Goal: Task Accomplishment & Management: Complete application form

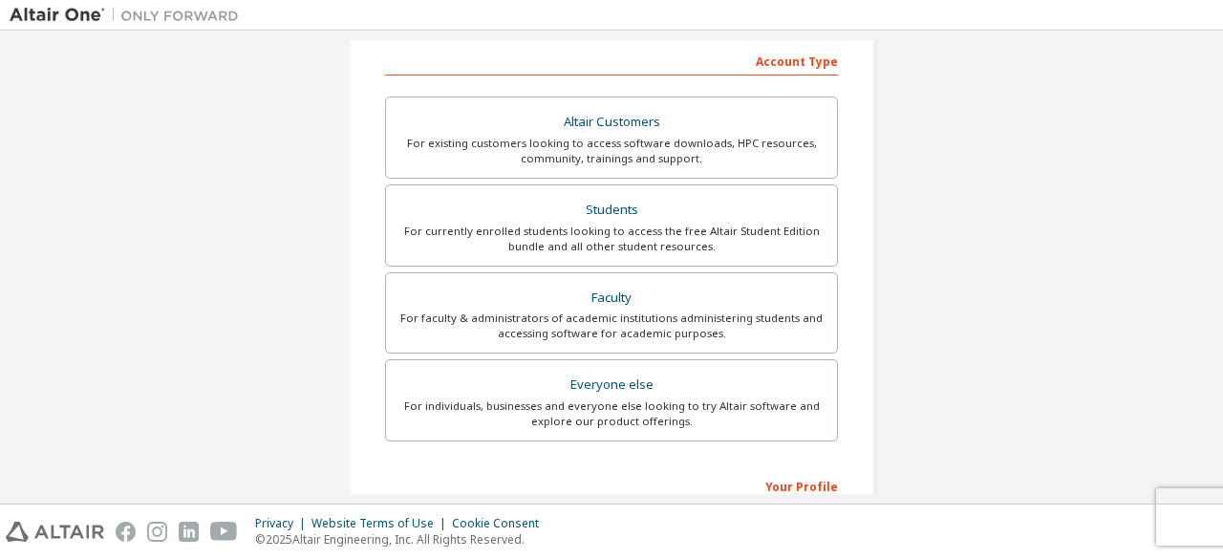
scroll to position [382, 0]
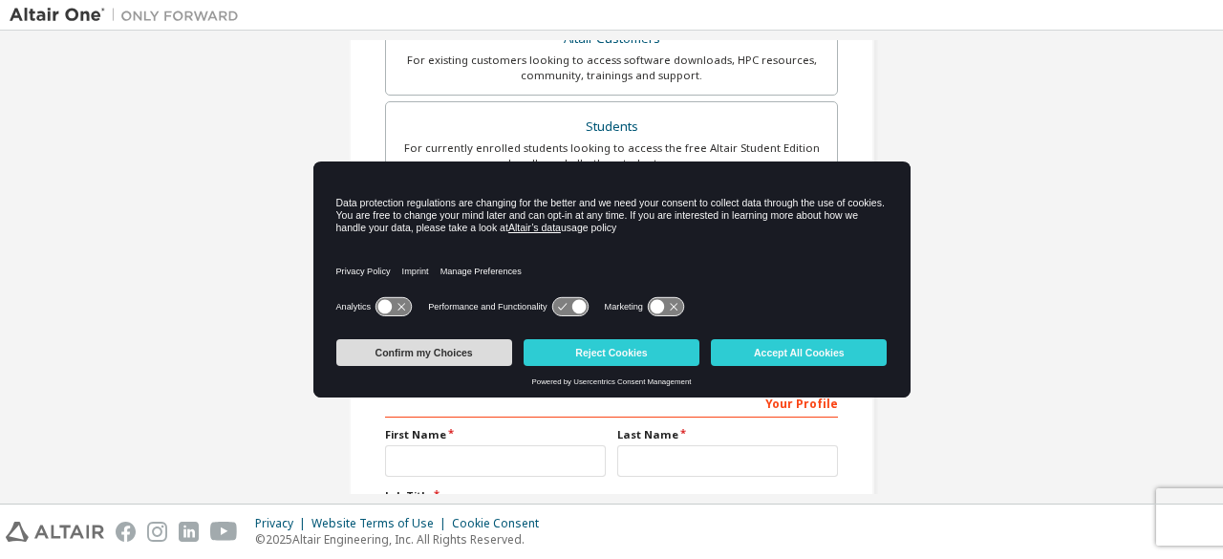
click at [470, 353] on button "Confirm my Choices" at bounding box center [424, 352] width 176 height 27
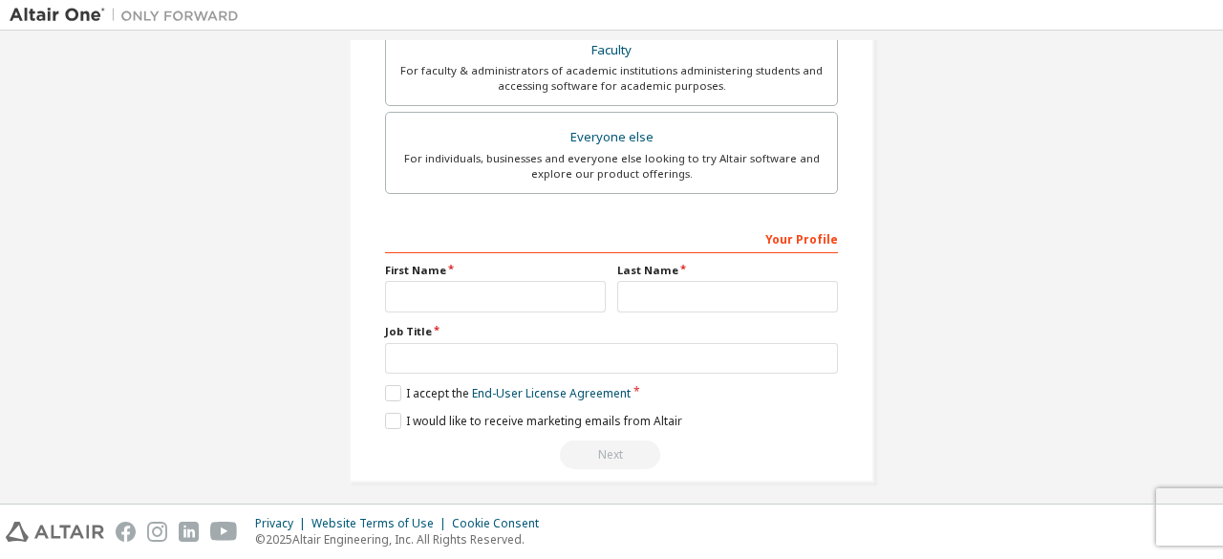
scroll to position [552, 0]
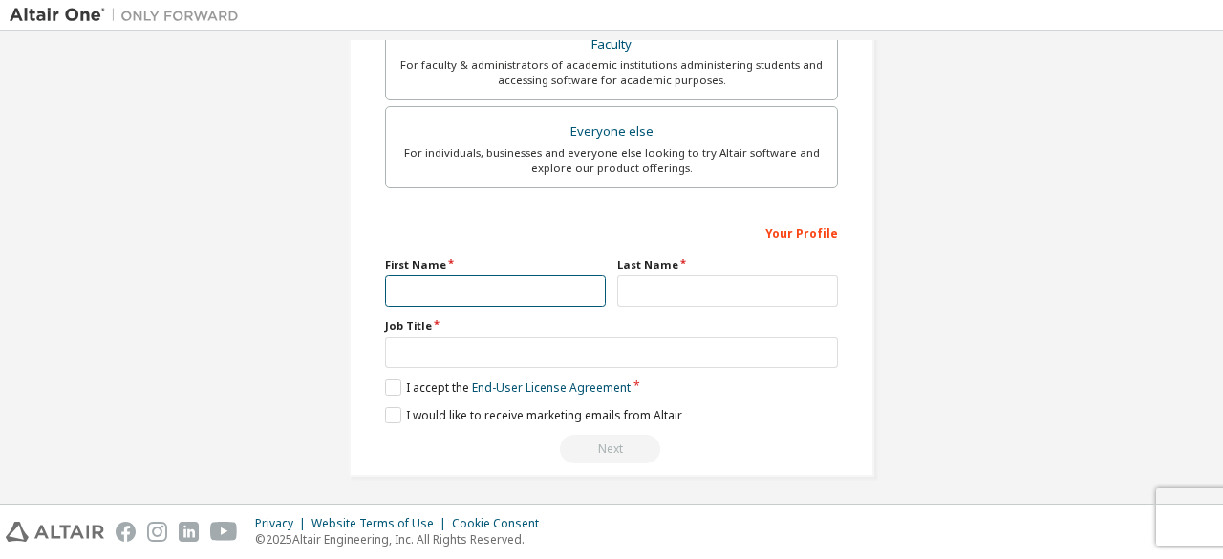
click at [501, 294] on input "text" at bounding box center [495, 291] width 221 height 32
type input "*"
type input "*******"
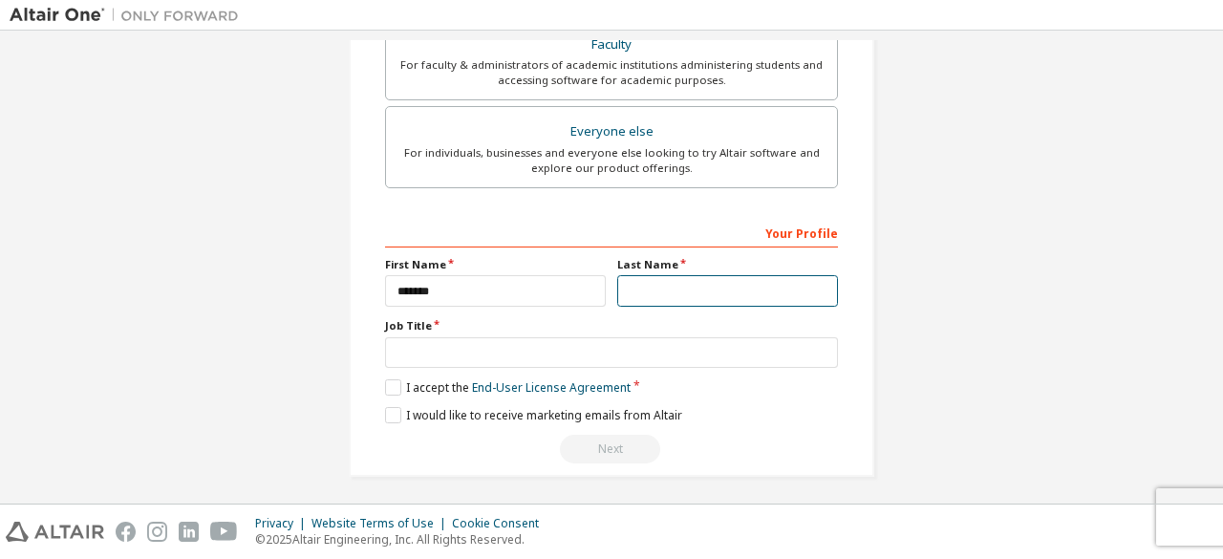
click at [681, 297] on input "text" at bounding box center [727, 291] width 221 height 32
type input "*****"
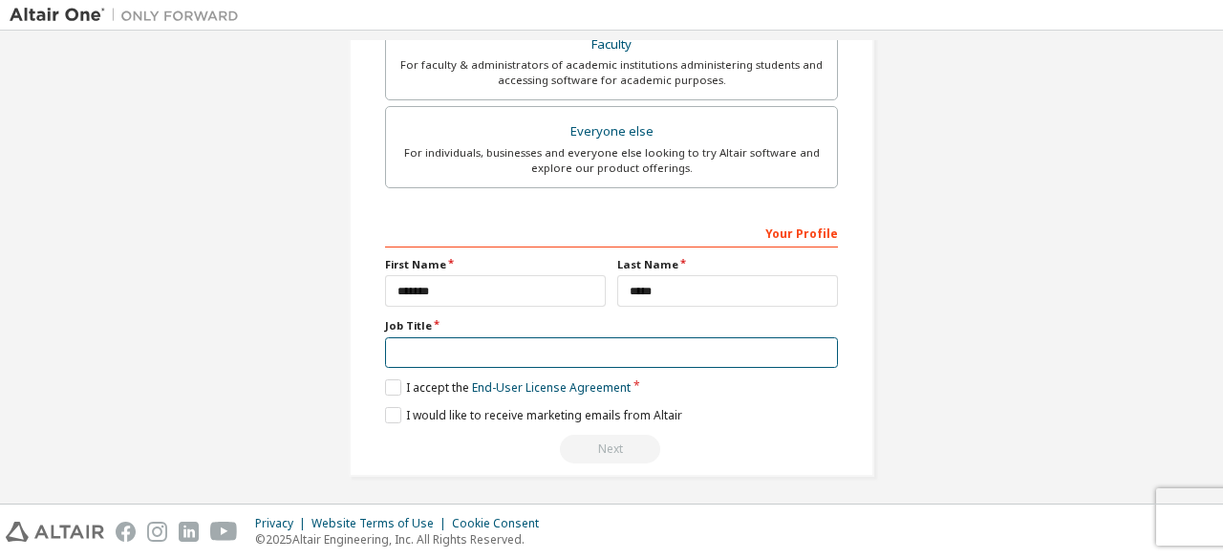
click at [591, 342] on input "text" at bounding box center [611, 353] width 453 height 32
type input "*******"
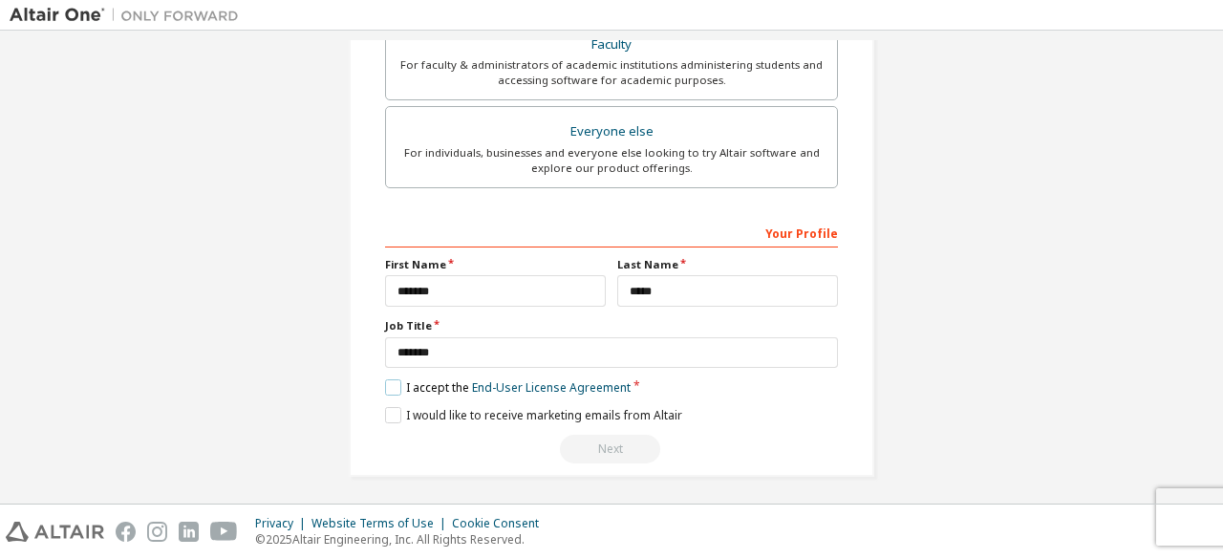
click at [392, 379] on label "I accept the End-User License Agreement" at bounding box center [508, 387] width 246 height 16
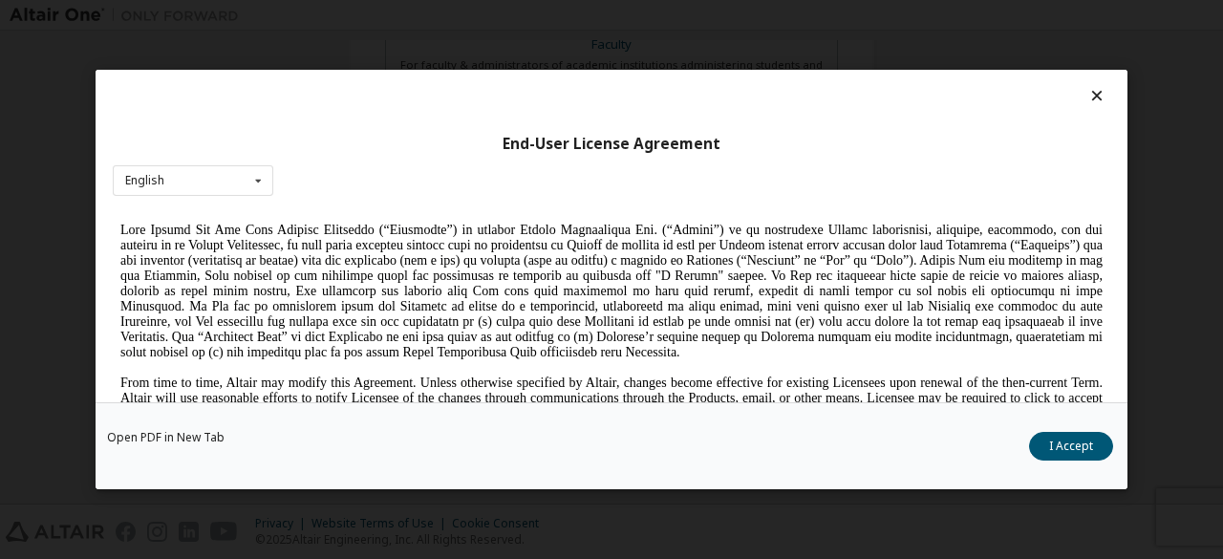
scroll to position [478, 0]
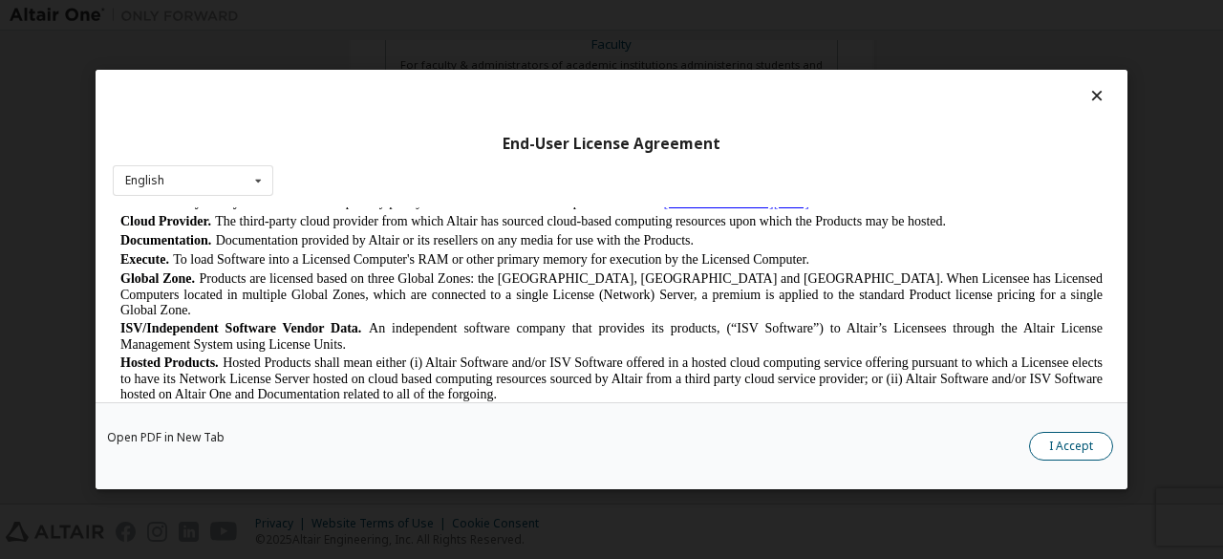
click at [1056, 446] on button "I Accept" at bounding box center [1071, 446] width 84 height 29
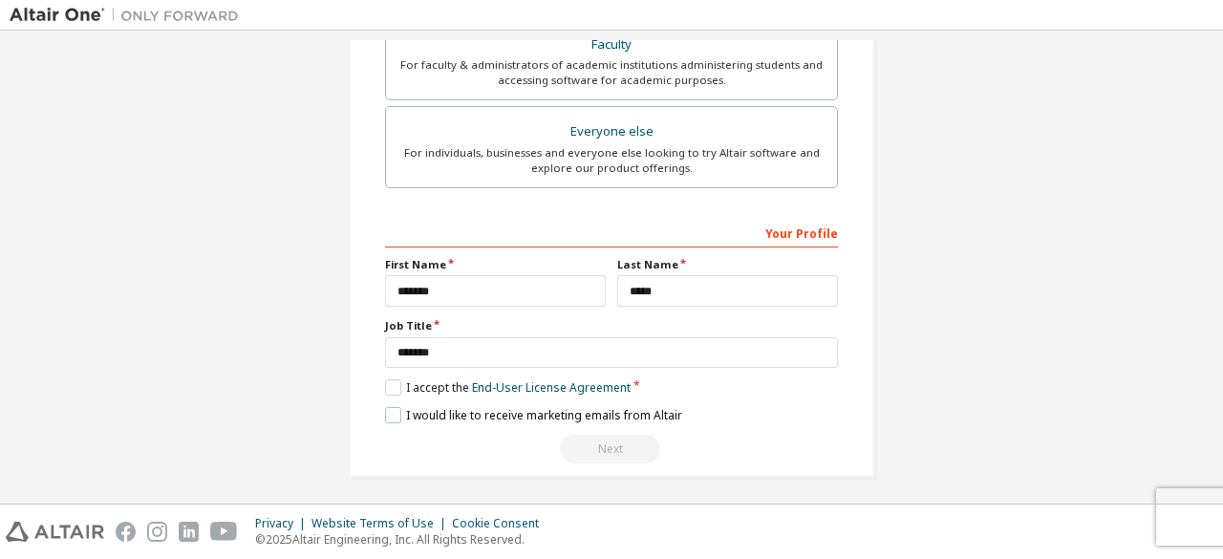
click at [385, 407] on label "I would like to receive marketing emails from Altair" at bounding box center [533, 415] width 297 height 16
click at [391, 409] on label "I would like to receive marketing emails from Altair" at bounding box center [533, 415] width 297 height 16
click at [600, 435] on div "Next" at bounding box center [611, 449] width 453 height 29
click at [803, 233] on div "Your Profile" at bounding box center [611, 232] width 453 height 31
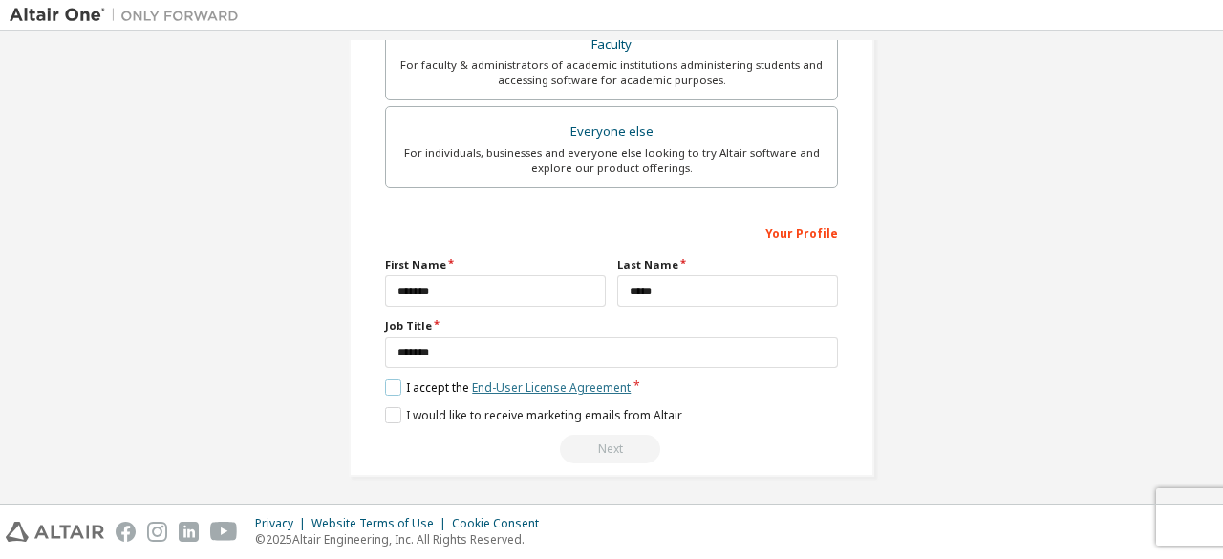
click at [546, 383] on link "End-User License Agreement" at bounding box center [551, 387] width 159 height 16
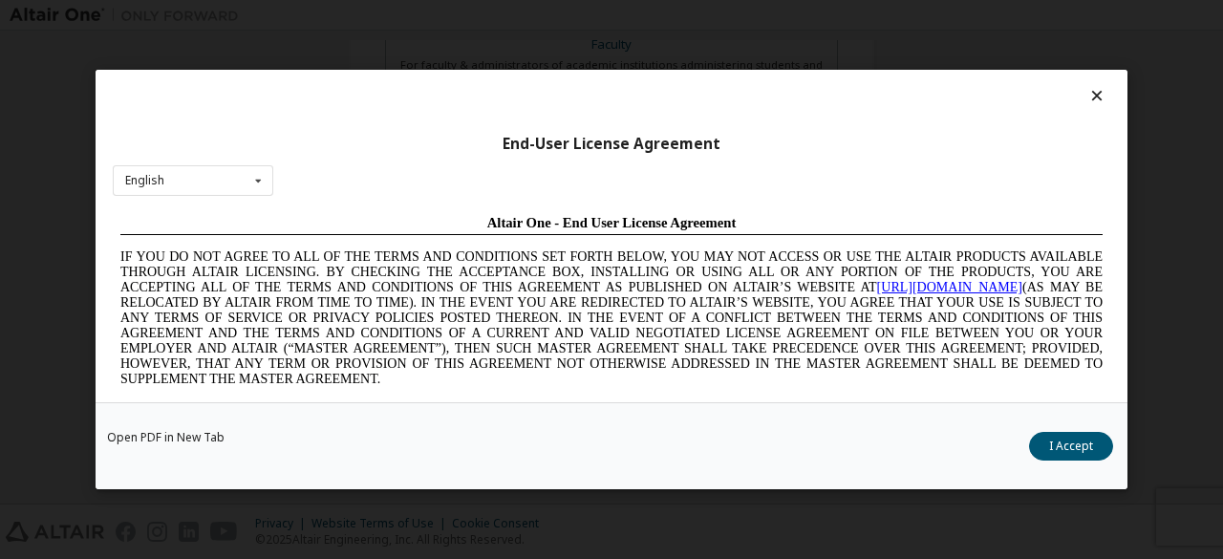
scroll to position [0, 0]
click at [1061, 446] on button "I Accept" at bounding box center [1071, 446] width 84 height 29
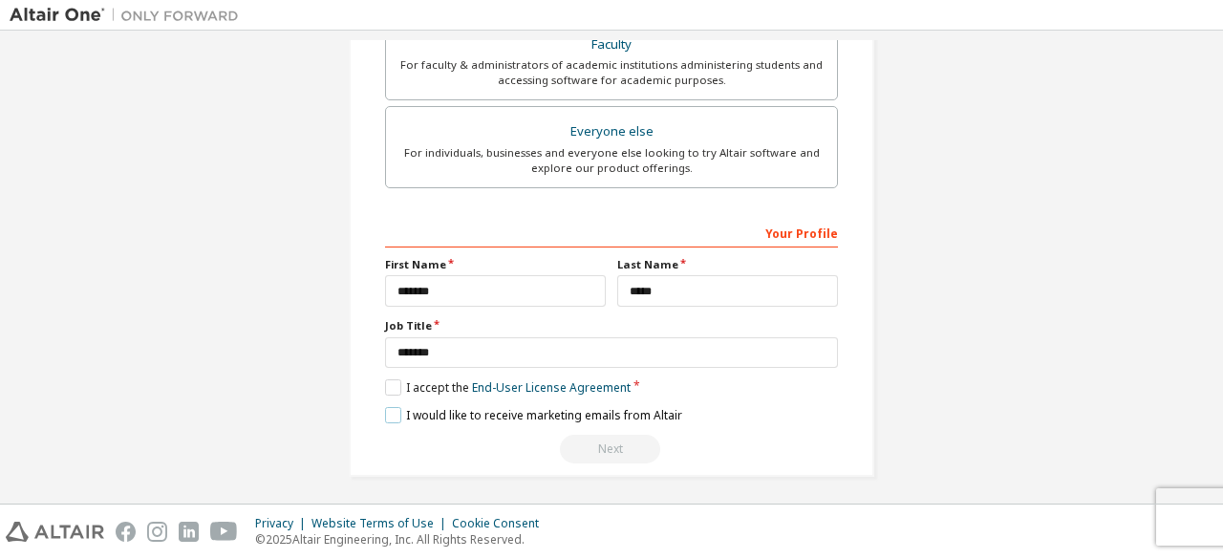
click at [387, 407] on label "I would like to receive marketing emails from Altair" at bounding box center [533, 415] width 297 height 16
click at [585, 444] on div "Next" at bounding box center [611, 449] width 453 height 29
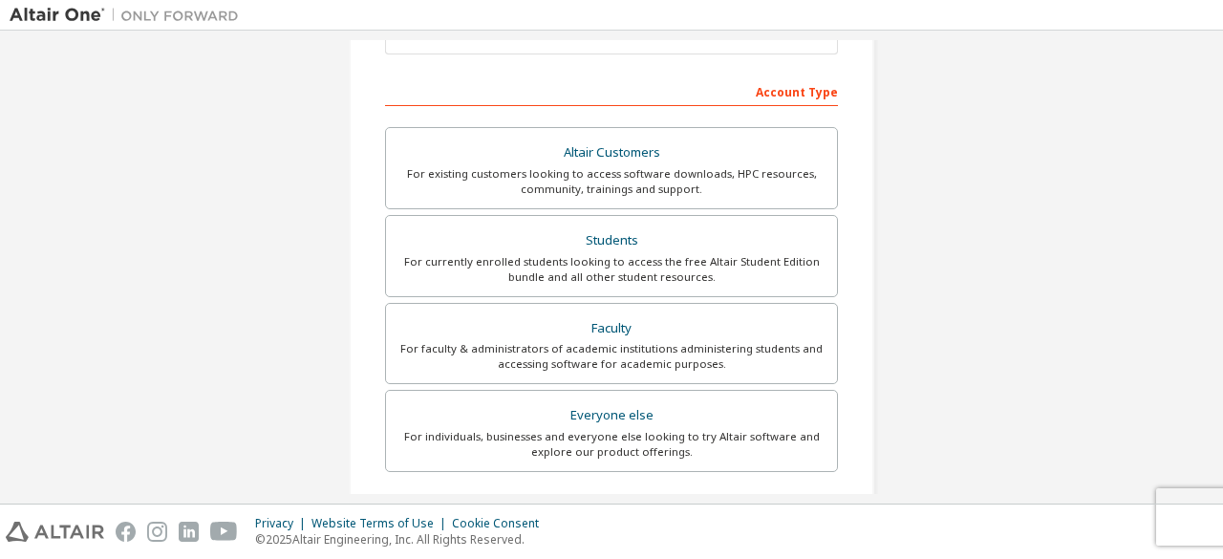
scroll to position [266, 0]
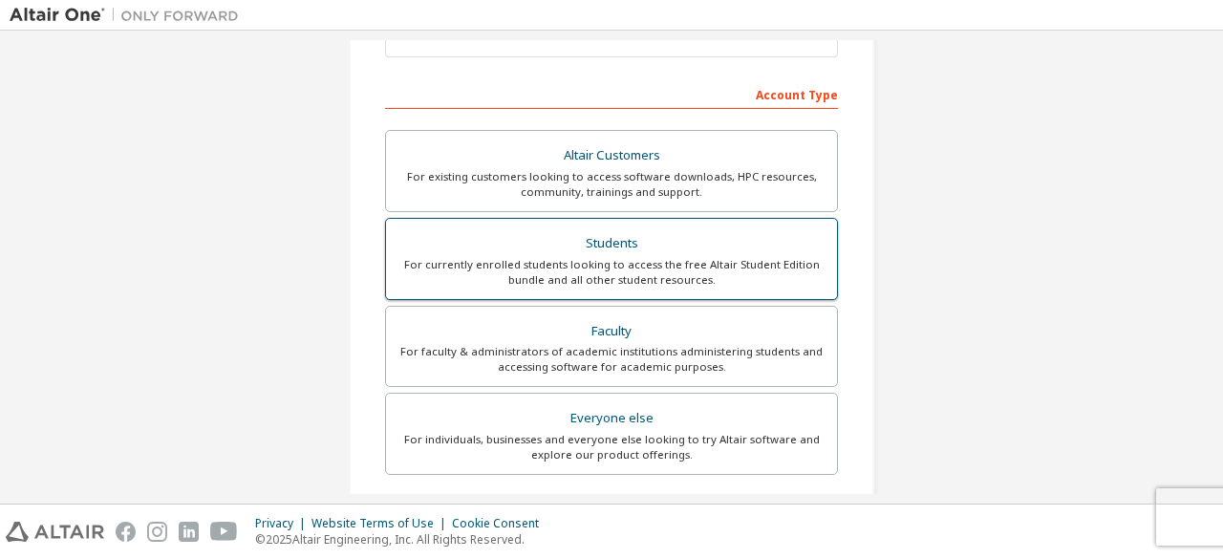
click at [613, 246] on div "Students" at bounding box center [611, 243] width 428 height 27
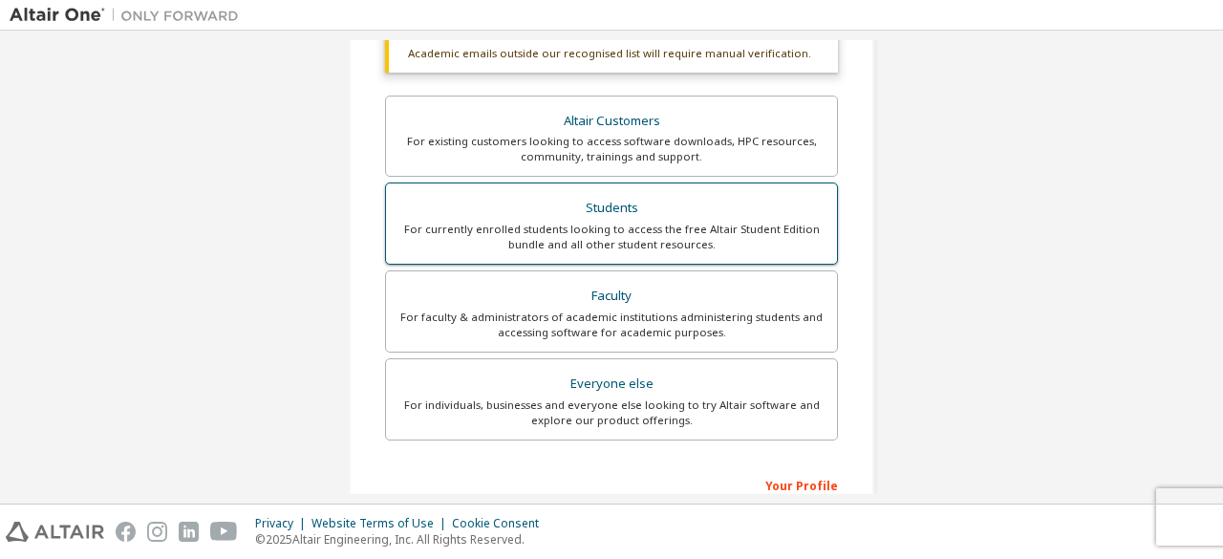
scroll to position [552, 0]
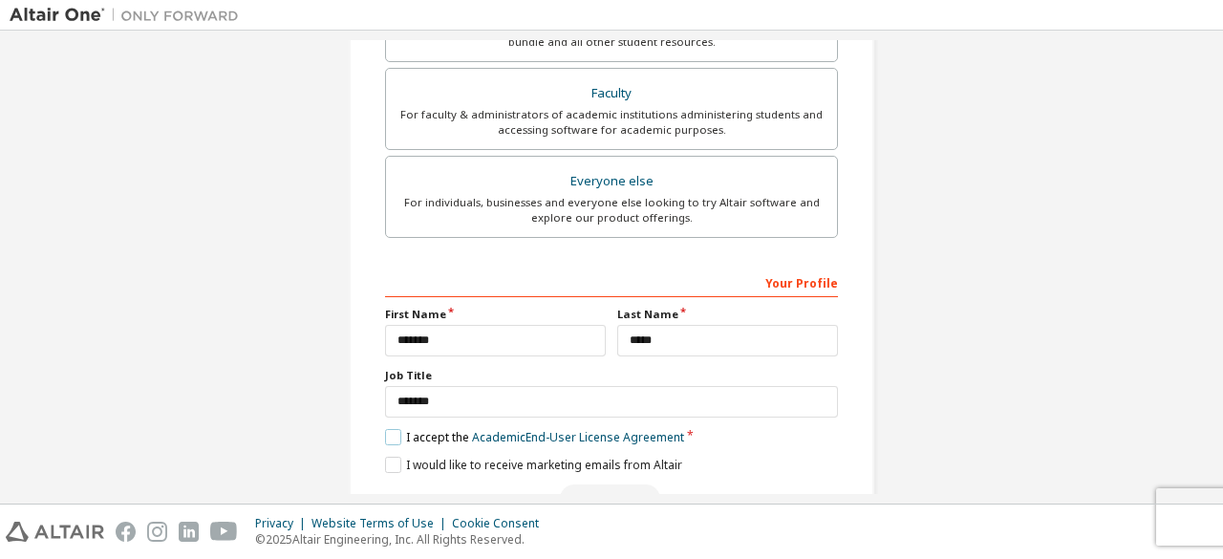
click at [388, 433] on label "I accept the Academic End-User License Agreement" at bounding box center [534, 437] width 299 height 16
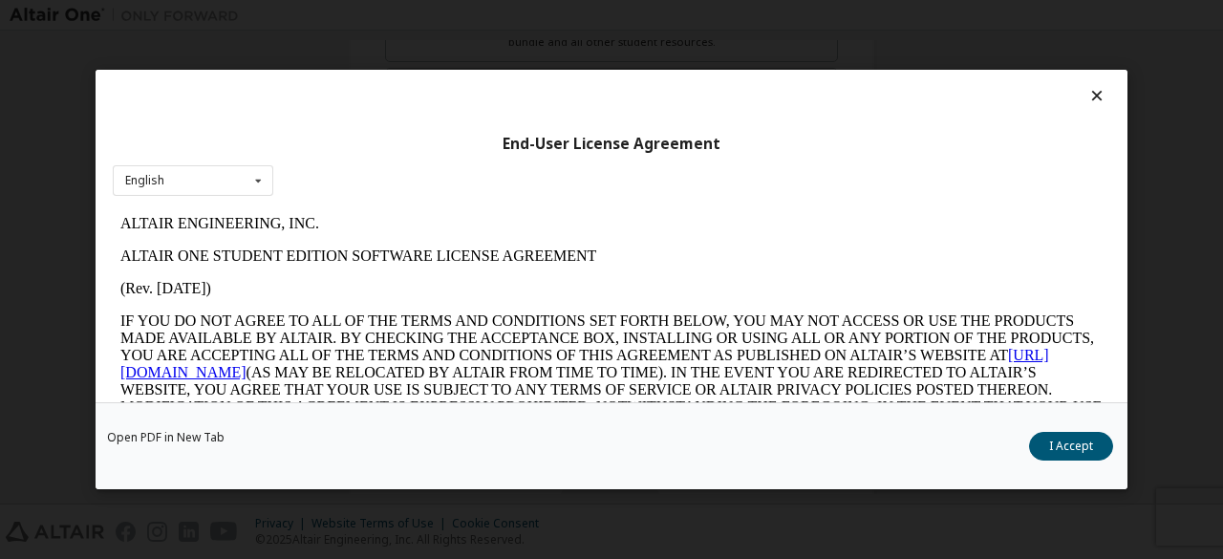
scroll to position [0, 0]
click at [1045, 442] on button "I Accept" at bounding box center [1071, 446] width 84 height 29
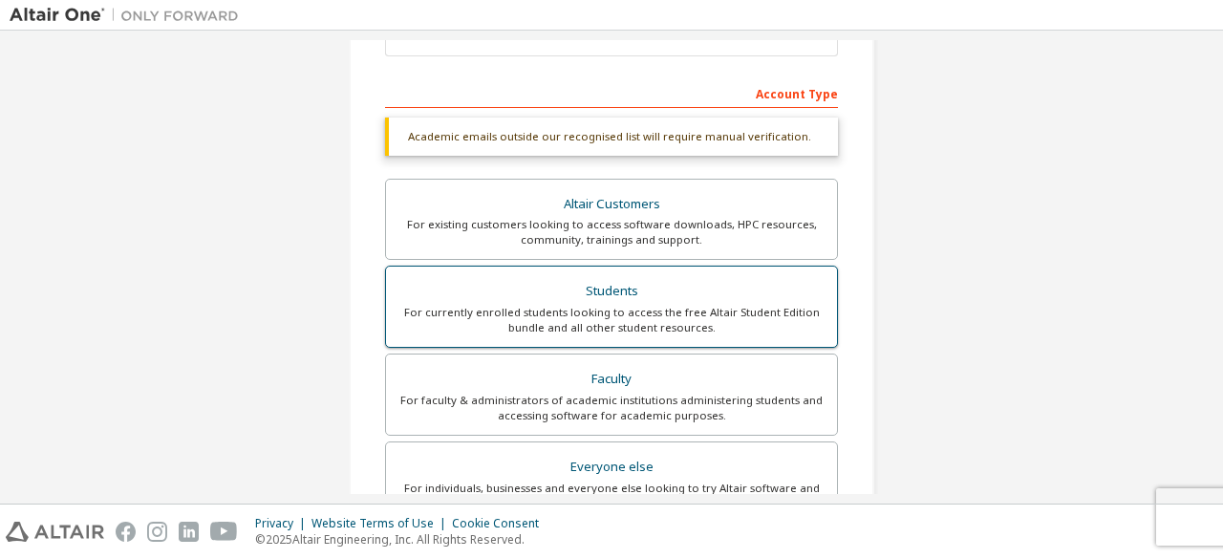
scroll to position [266, 0]
click at [629, 314] on div "For currently enrolled students looking to access the free Altair Student Editi…" at bounding box center [611, 321] width 428 height 31
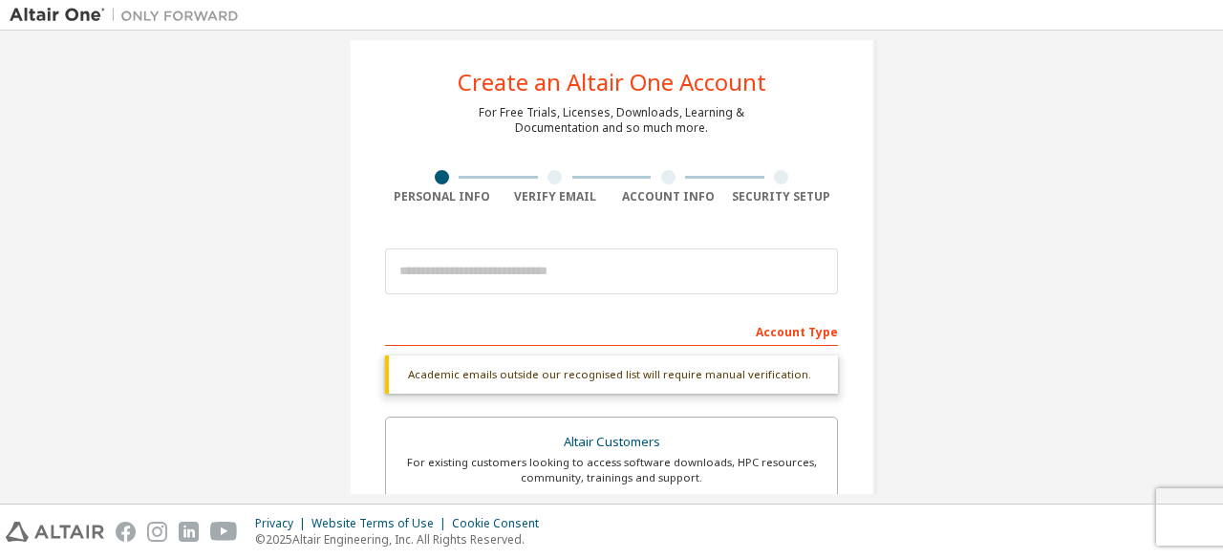
scroll to position [0, 0]
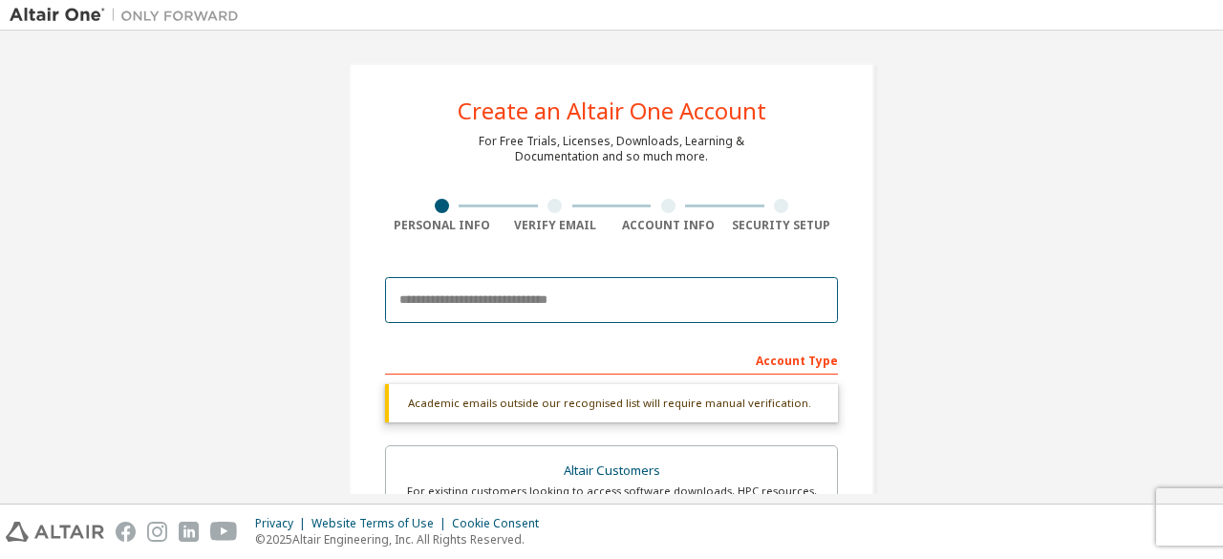
click at [543, 310] on input "email" at bounding box center [611, 300] width 453 height 46
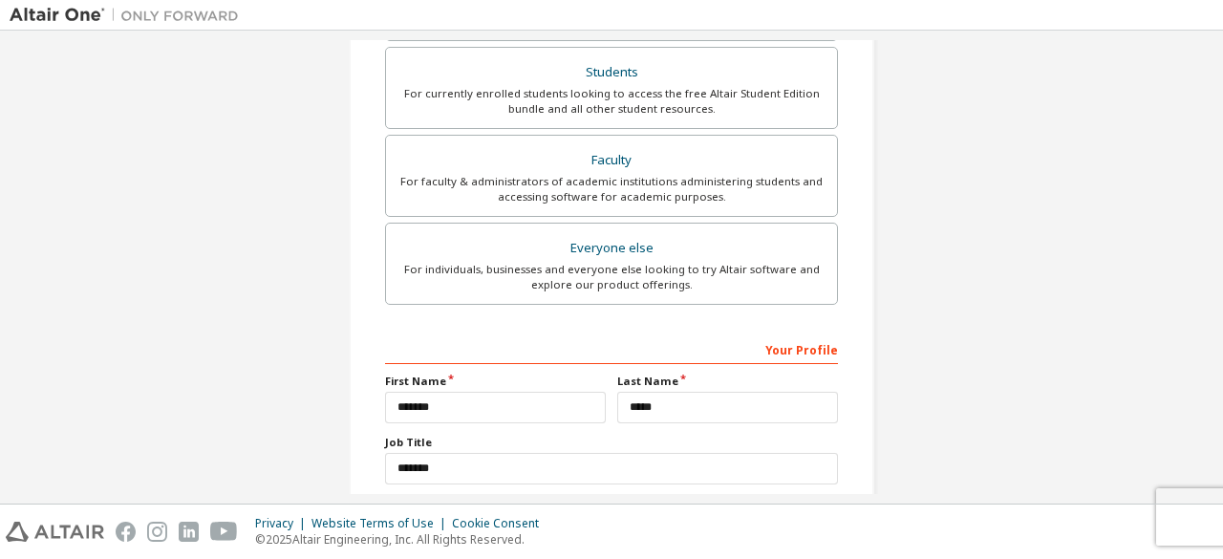
scroll to position [602, 0]
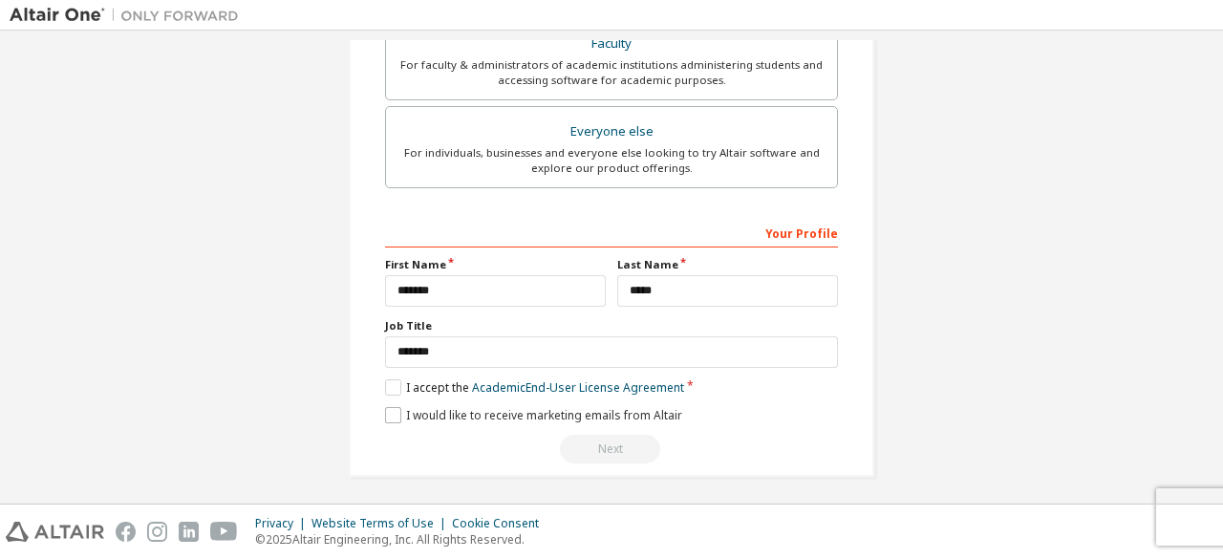
type input "**********"
click at [385, 407] on label "I would like to receive marketing emails from Altair" at bounding box center [533, 415] width 297 height 16
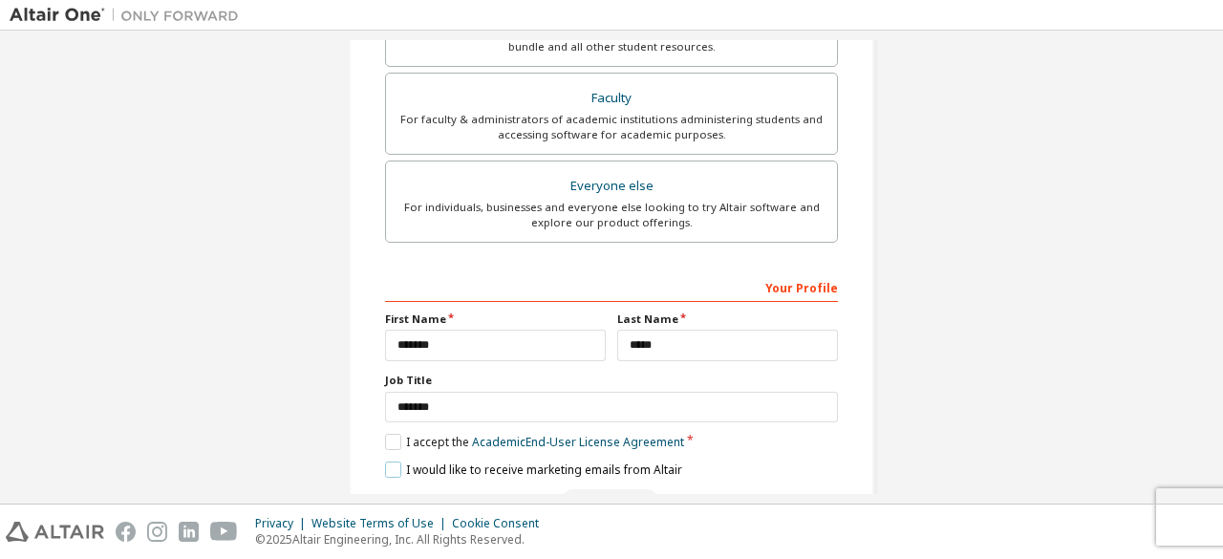
scroll to position [618, 0]
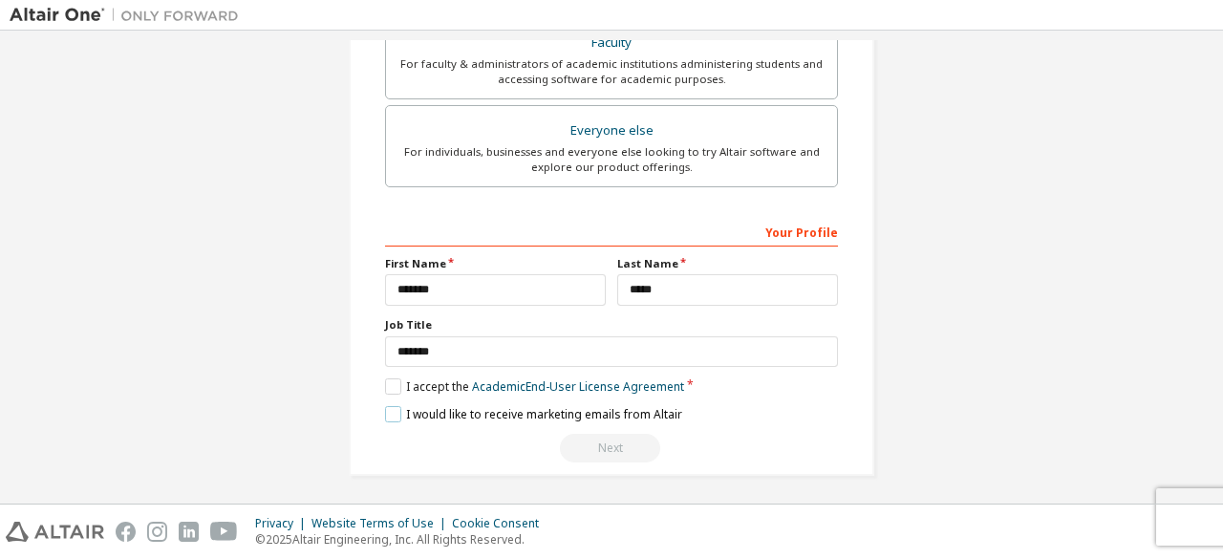
click at [397, 406] on label "I would like to receive marketing emails from Altair" at bounding box center [533, 414] width 297 height 16
click at [608, 446] on div "Next" at bounding box center [611, 448] width 453 height 29
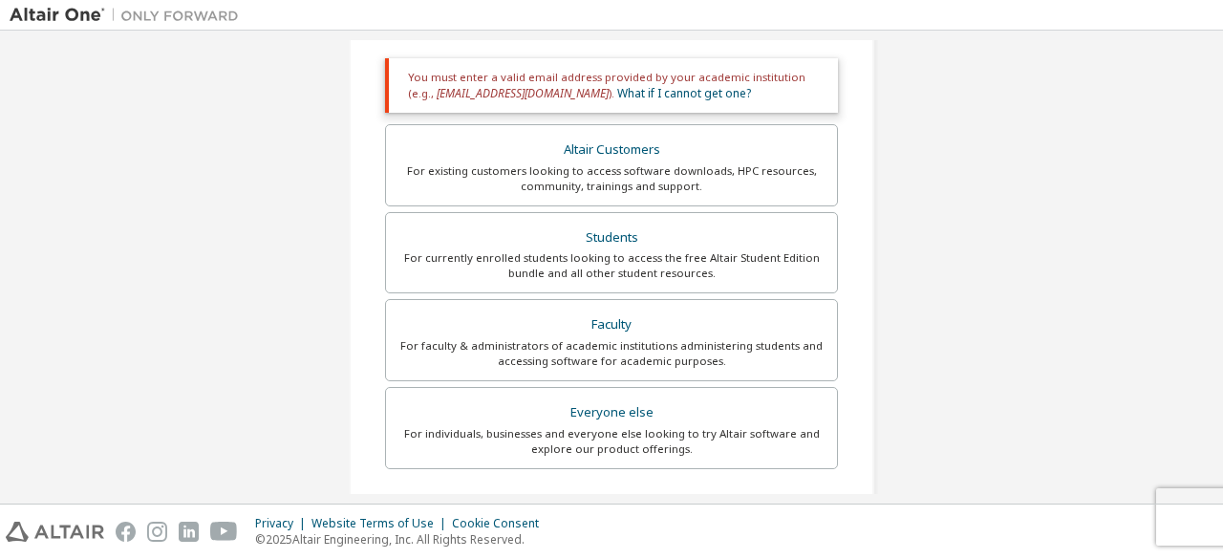
scroll to position [331, 0]
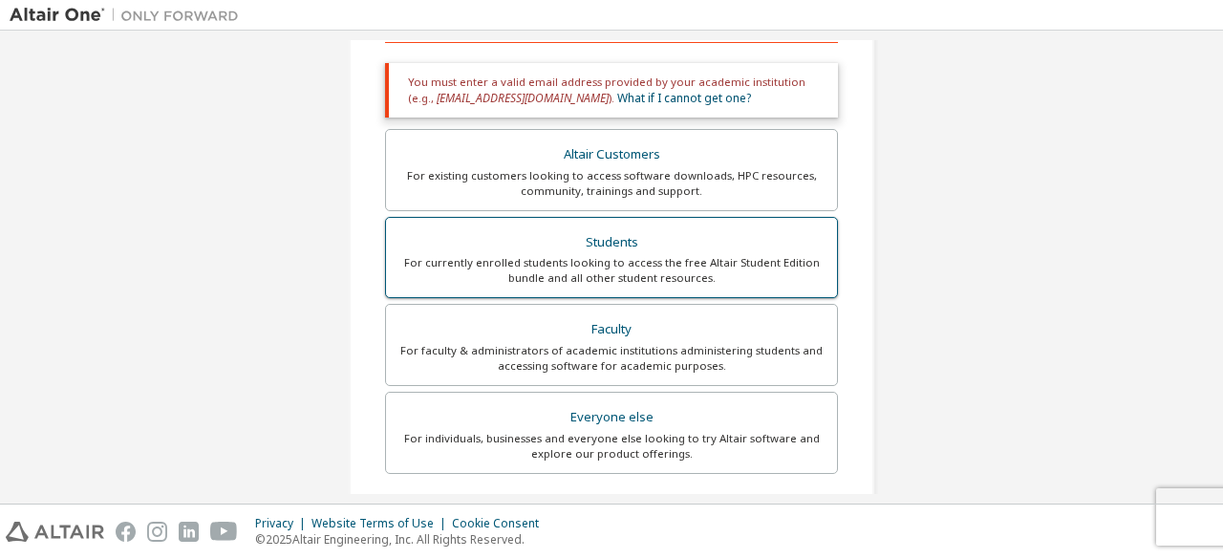
click at [640, 278] on div "For currently enrolled students looking to access the free Altair Student Editi…" at bounding box center [611, 270] width 428 height 31
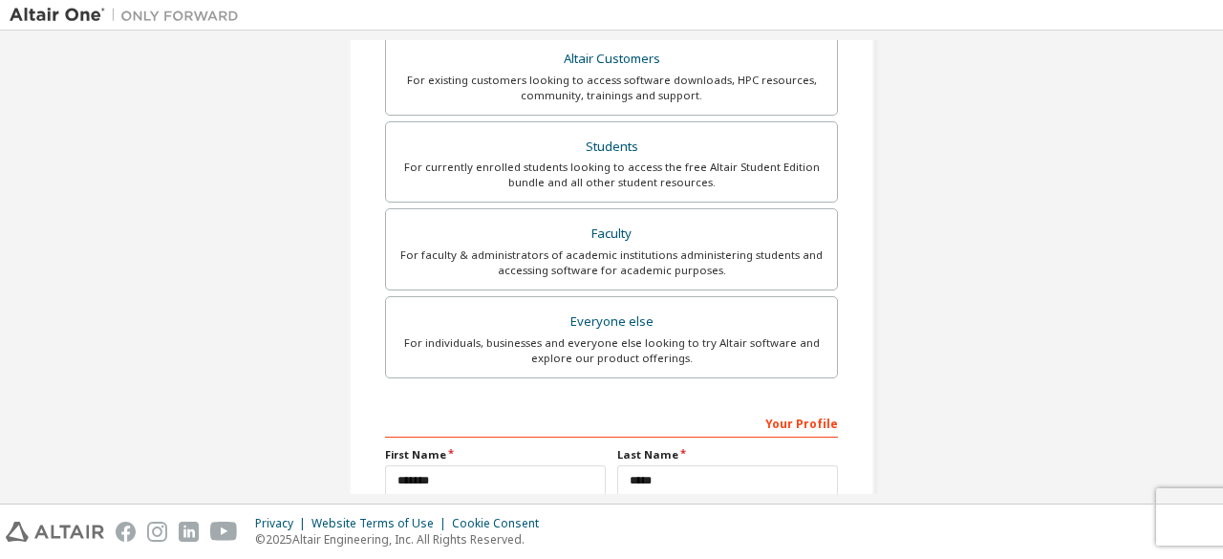
scroll to position [523, 0]
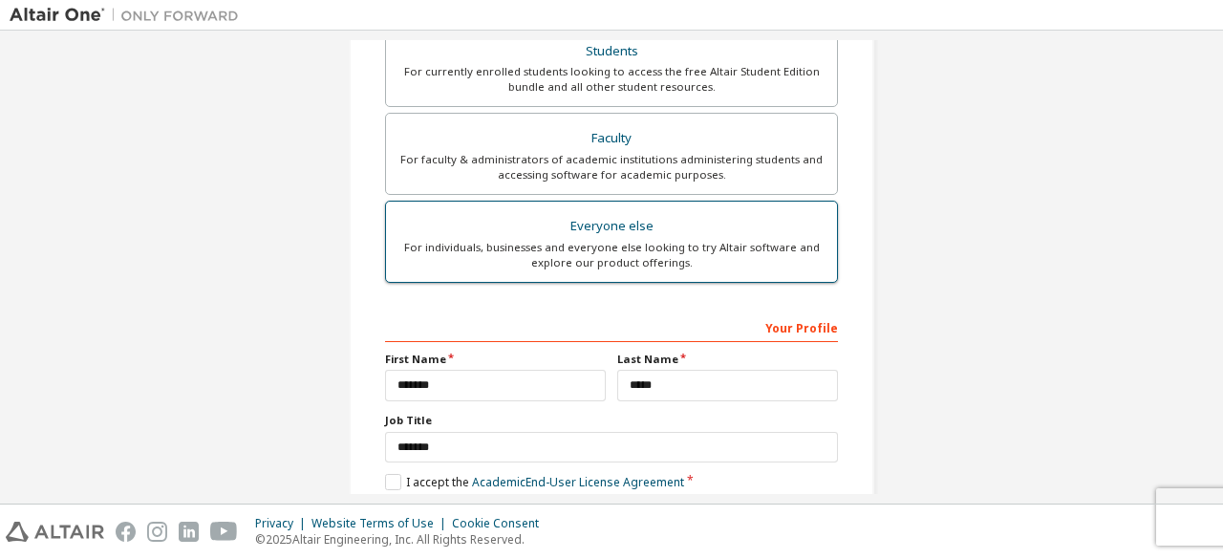
click at [674, 253] on div "For individuals, businesses and everyone else looking to try Altair software an…" at bounding box center [611, 255] width 428 height 31
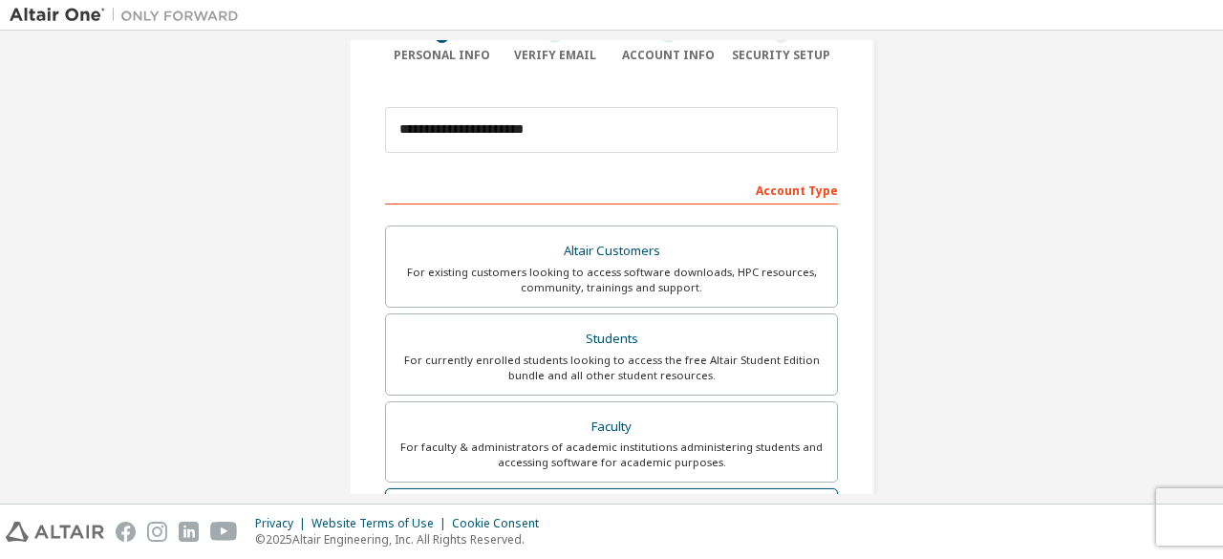
scroll to position [552, 0]
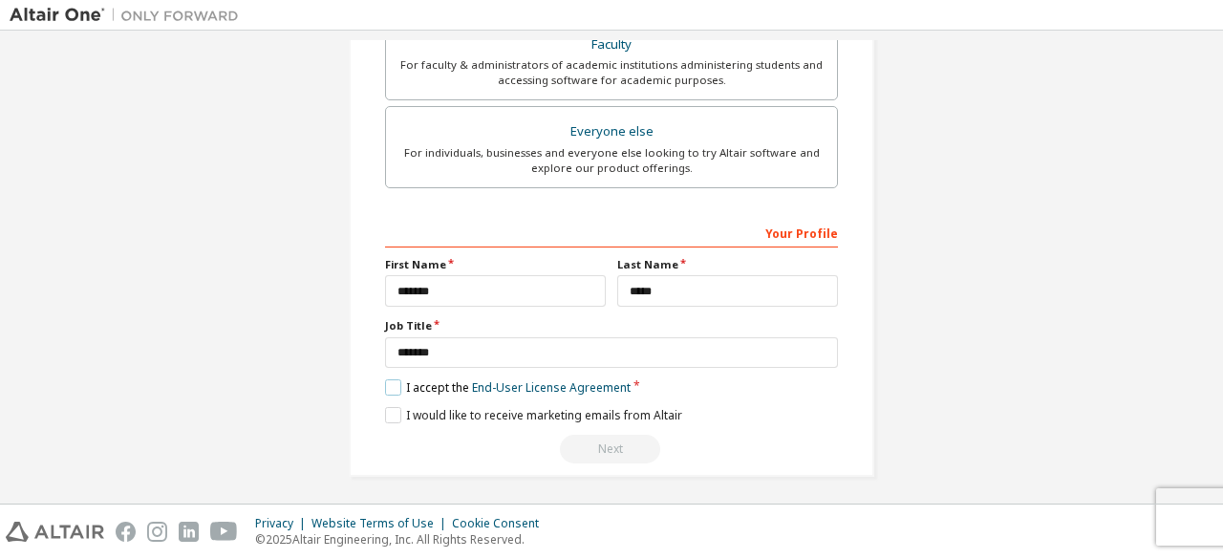
click at [388, 379] on label "I accept the End-User License Agreement" at bounding box center [508, 387] width 246 height 16
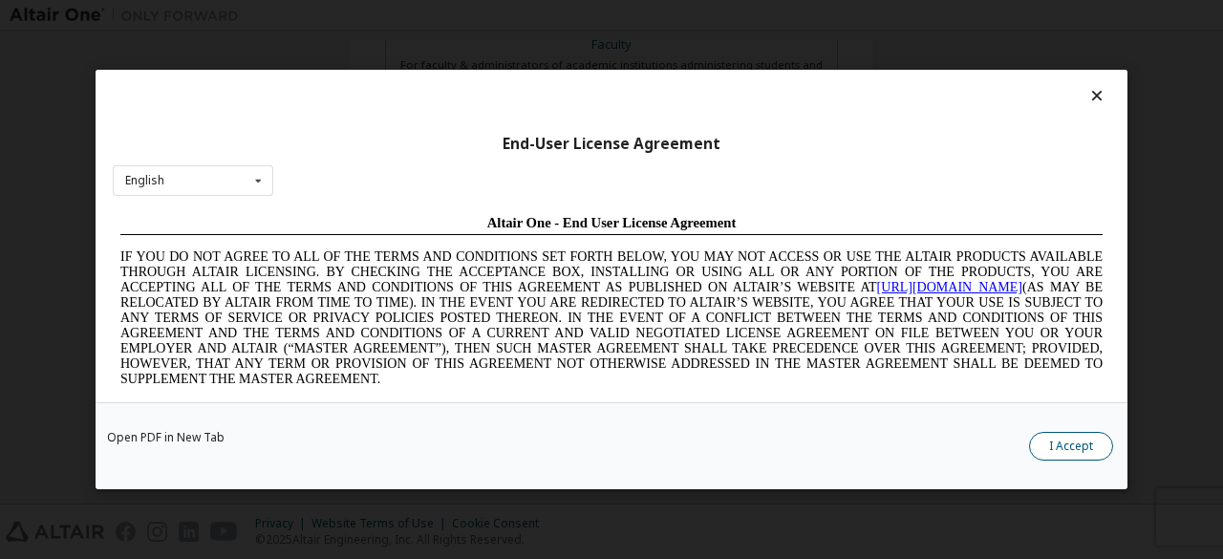
scroll to position [0, 0]
click at [1047, 446] on button "I Accept" at bounding box center [1071, 446] width 84 height 29
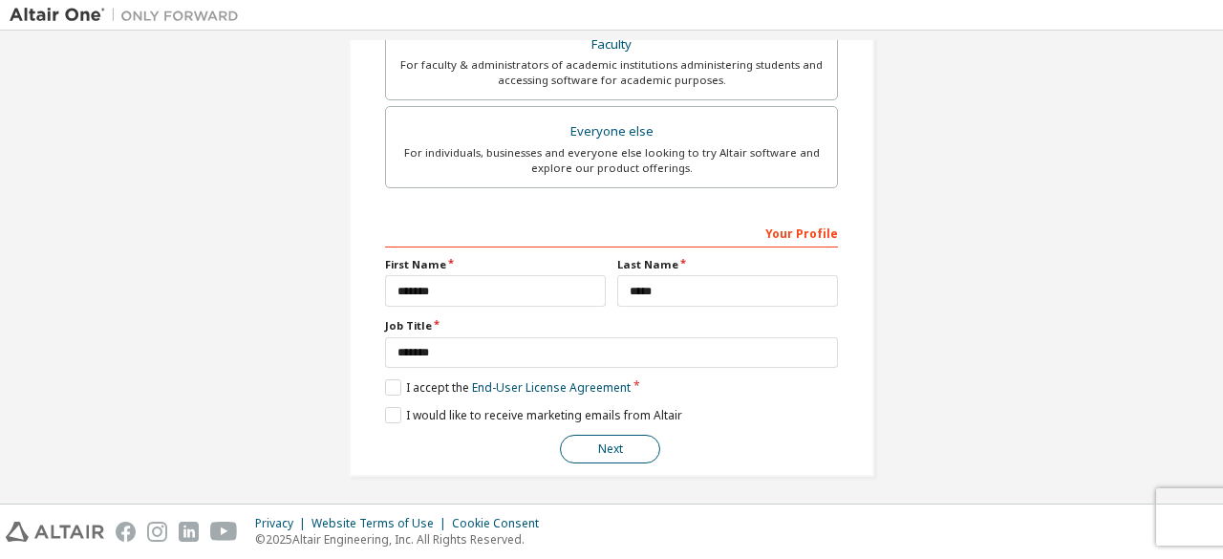
click at [623, 437] on button "Next" at bounding box center [610, 449] width 100 height 29
